Goal: Find specific page/section: Find specific page/section

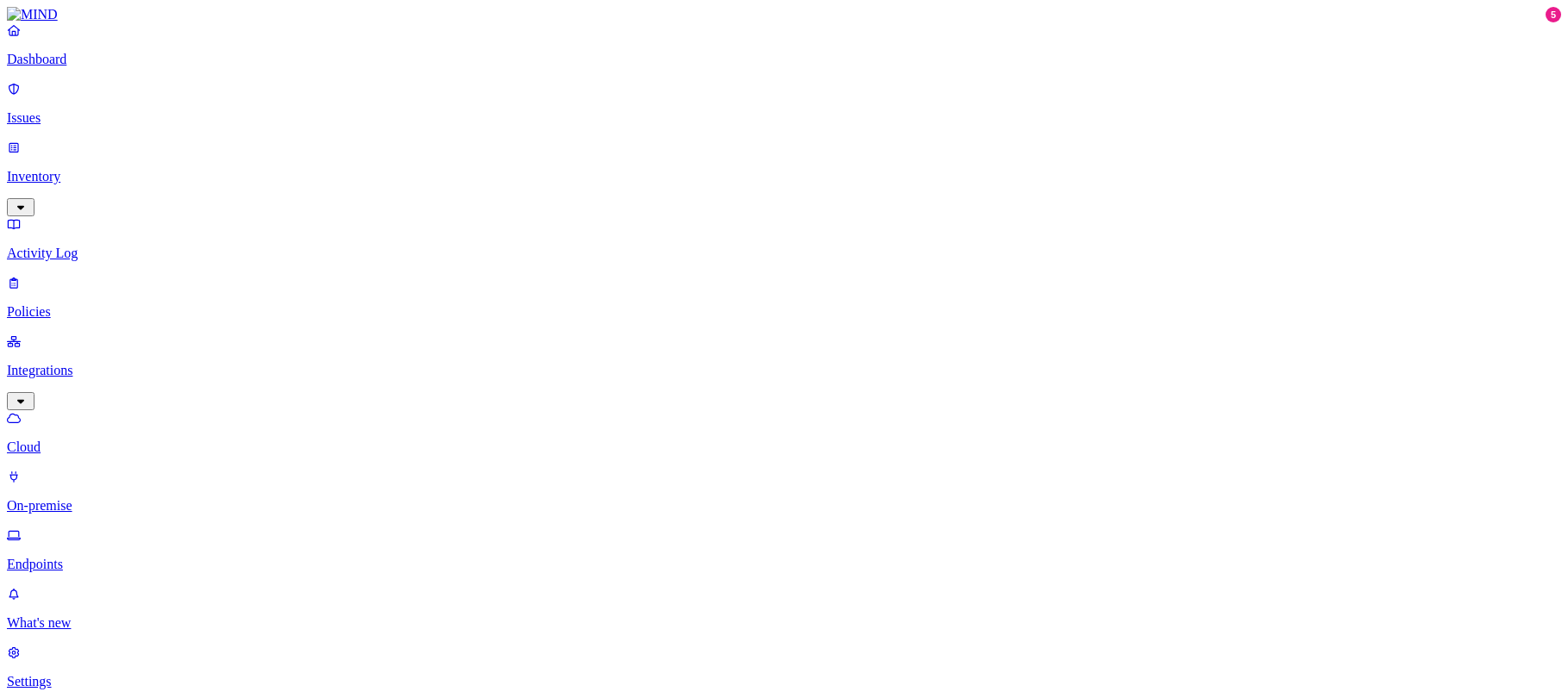
click at [97, 557] on p "Endpoints" at bounding box center [784, 565] width 1554 height 16
click at [674, 116] on div "Last day" at bounding box center [674, 117] width 0 height 31
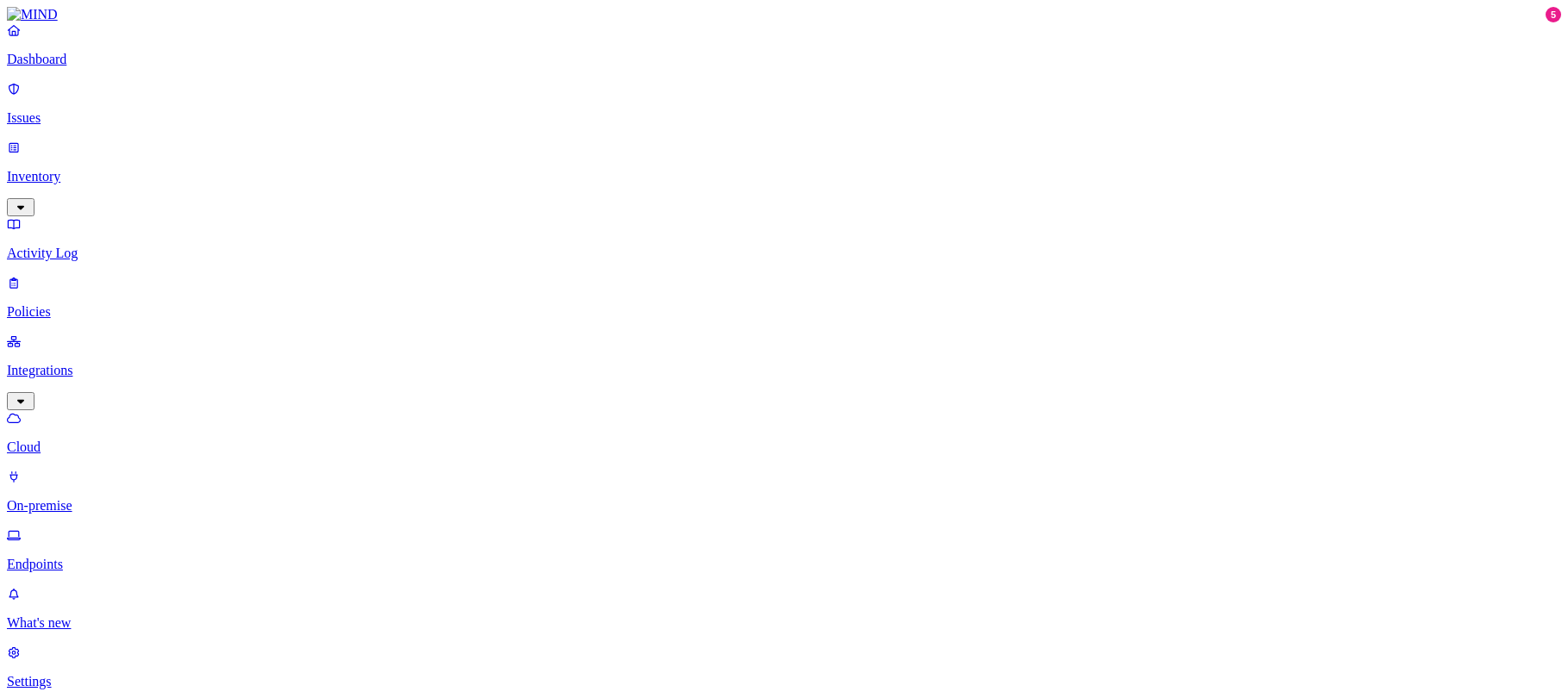
click at [674, 146] on div "Last 7 days" at bounding box center [674, 156] width 0 height 47
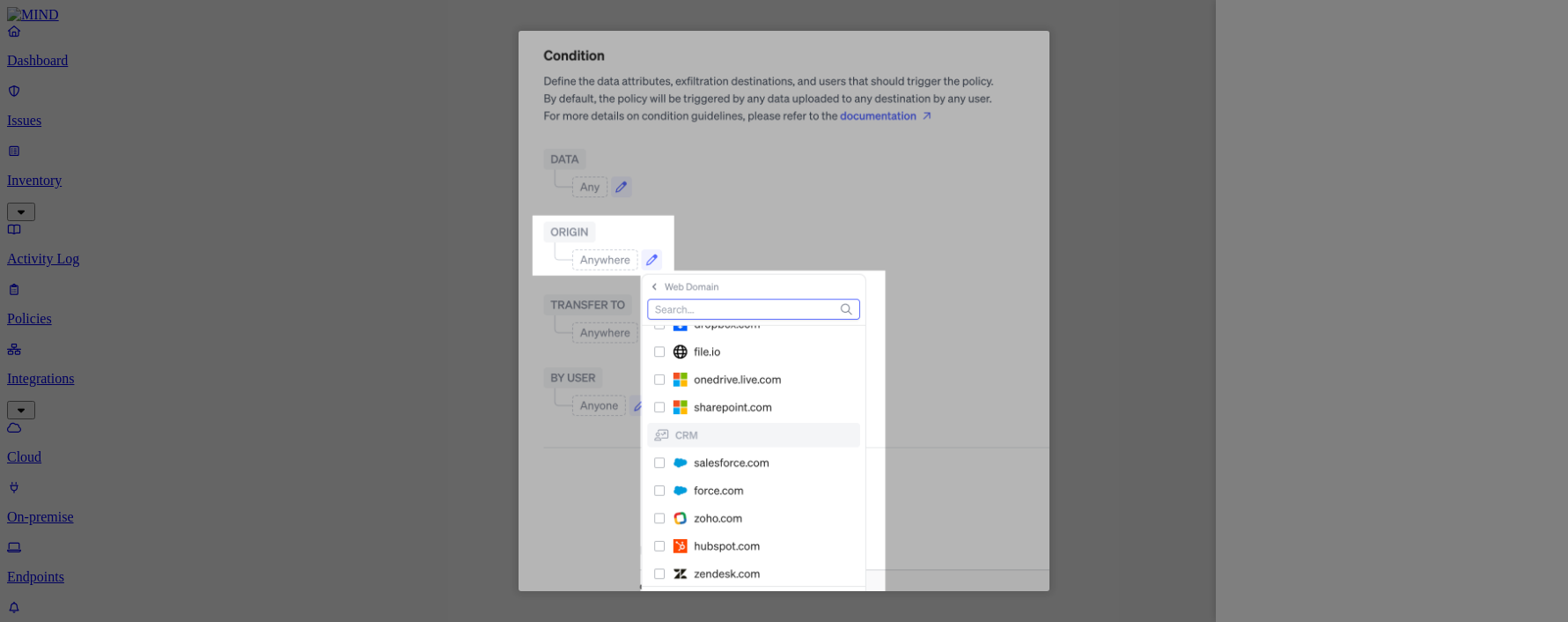
click at [976, 254] on img at bounding box center [784, 311] width 532 height 560
click at [1006, 187] on img at bounding box center [784, 311] width 532 height 560
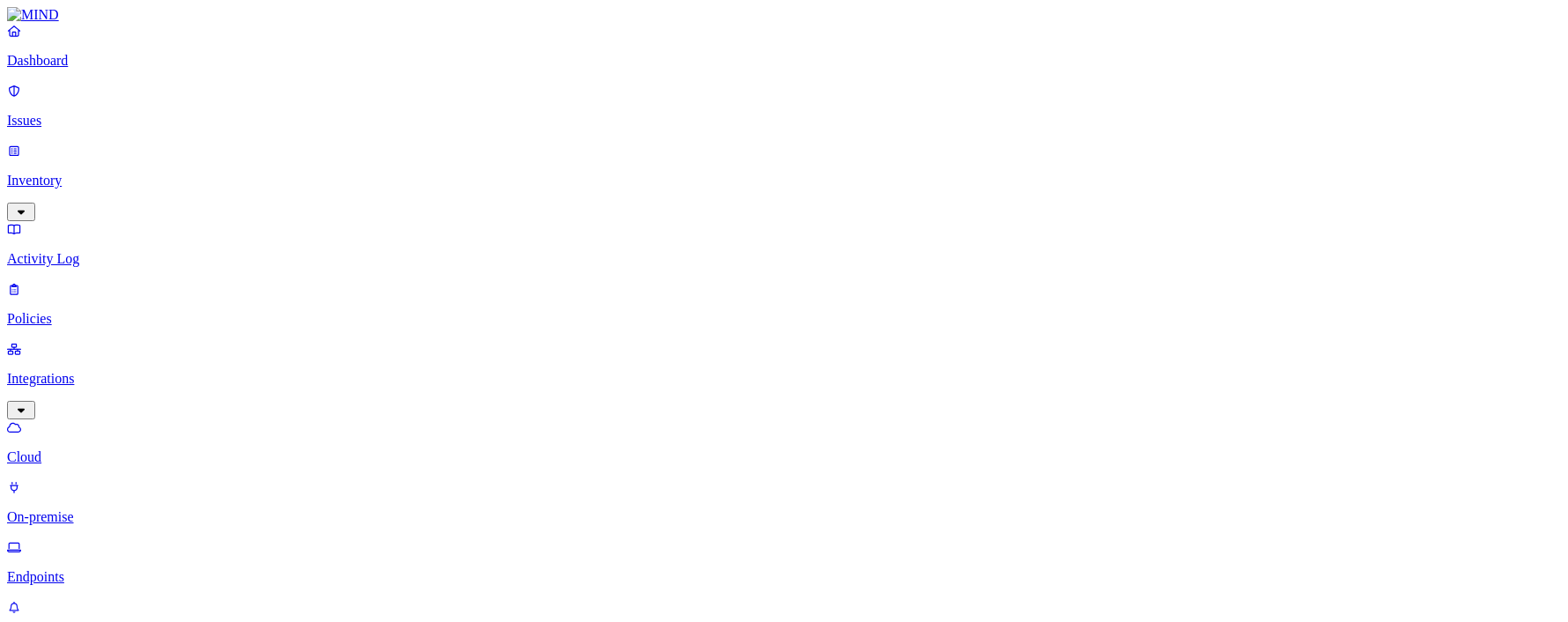
click at [613, 281] on button "button" at bounding box center [620, 283] width 14 height 5
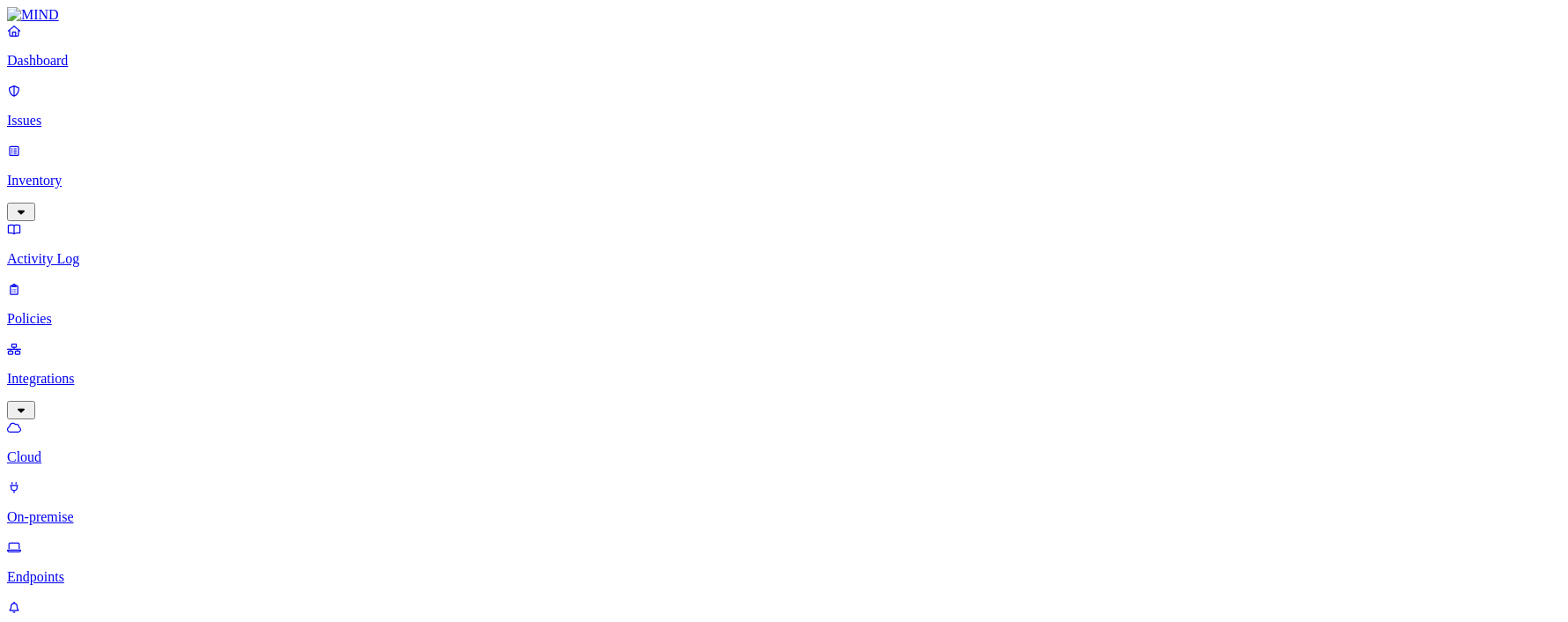
click at [613, 271] on div "Firefox" at bounding box center [613, 303] width 0 height 64
click at [613, 148] on div "Safari" at bounding box center [613, 179] width 0 height 61
